Goal: Task Accomplishment & Management: Manage account settings

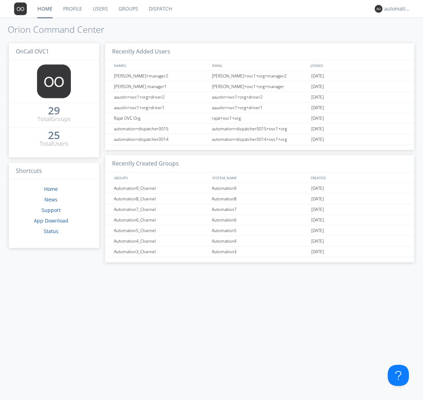
click at [128, 9] on link "Groups" at bounding box center [128, 9] width 30 height 18
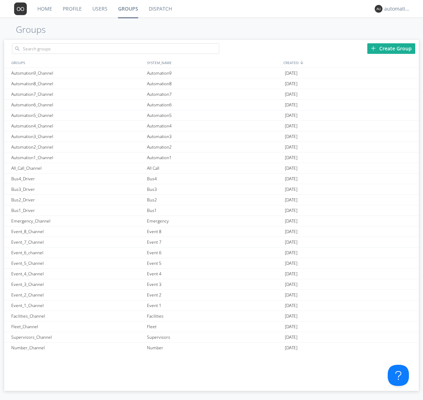
click at [391, 48] on div "Create Group" at bounding box center [391, 48] width 48 height 11
click at [128, 9] on link "Groups" at bounding box center [128, 9] width 31 height 18
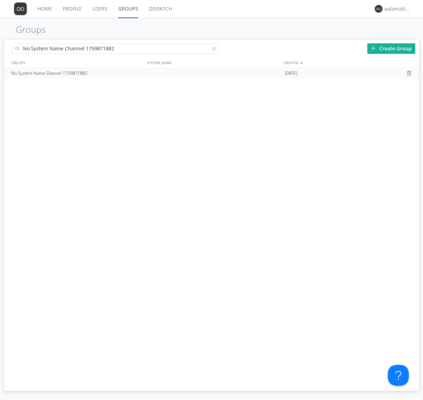
type input "No System Name Channel 1759871882"
click at [216, 50] on div at bounding box center [215, 50] width 7 height 7
type input "No System Name Channel 1759871882"
click at [77, 73] on div "No System Name Channel 1759871882" at bounding box center [78, 73] width 136 height 11
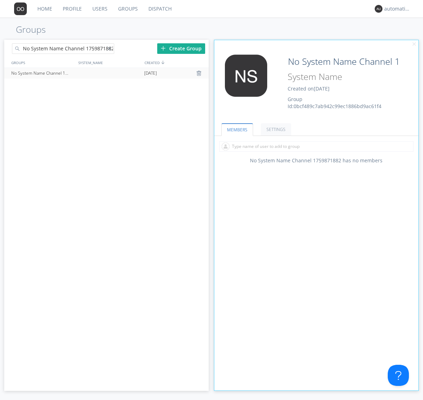
type input "System Name 1759871882"
click at [110, 50] on div at bounding box center [110, 50] width 7 height 7
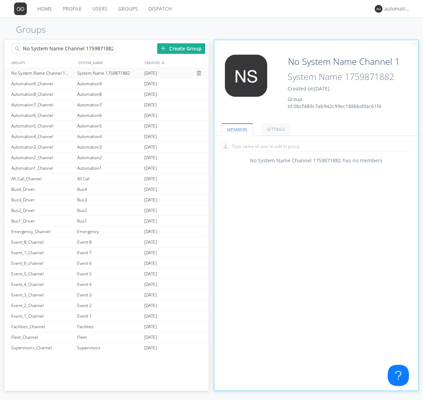
type input "No System Name Channel 1759871882"
click at [42, 73] on div "No System Name Channel 1759871882" at bounding box center [43, 73] width 66 height 10
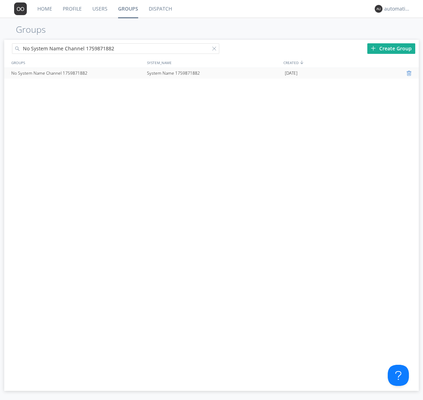
click at [409, 73] on div at bounding box center [409, 73] width 7 height 6
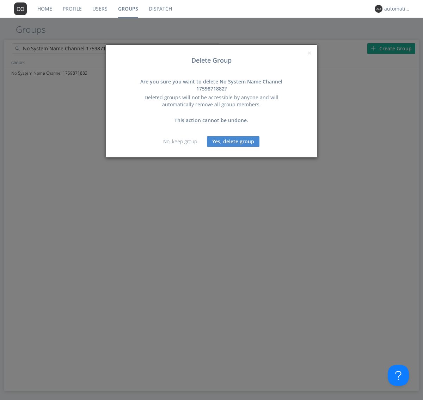
click at [233, 141] on button "Yes, delete group" at bounding box center [233, 141] width 53 height 11
